Goal: Go to known website: Access a specific website the user already knows

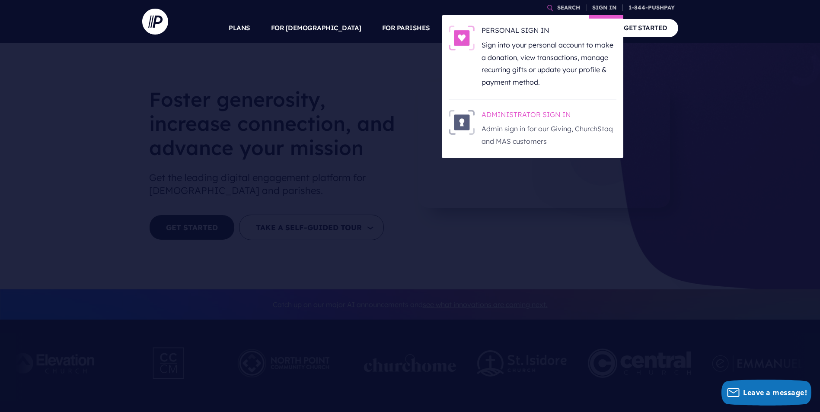
click at [537, 114] on h6 "ADMINISTRATOR SIGN IN" at bounding box center [548, 116] width 135 height 13
click at [539, 116] on h6 "ADMINISTRATOR SIGN IN" at bounding box center [548, 116] width 135 height 13
click at [541, 115] on h6 "ADMINISTRATOR SIGN IN" at bounding box center [548, 116] width 135 height 13
click at [522, 116] on h6 "ADMINISTRATOR SIGN IN" at bounding box center [548, 116] width 135 height 13
